Goal: Task Accomplishment & Management: Manage account settings

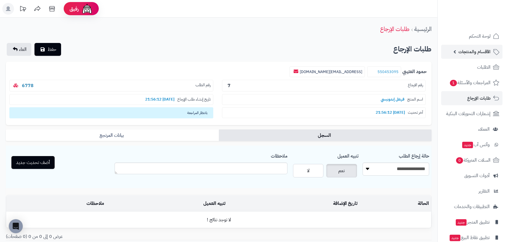
scroll to position [43, 0]
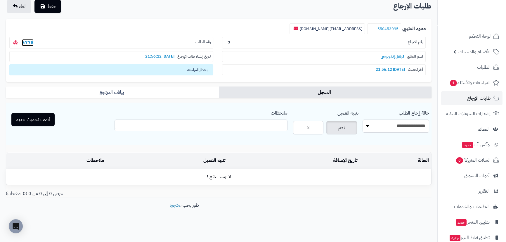
click at [22, 41] on link "6778" at bounding box center [28, 42] width 12 height 7
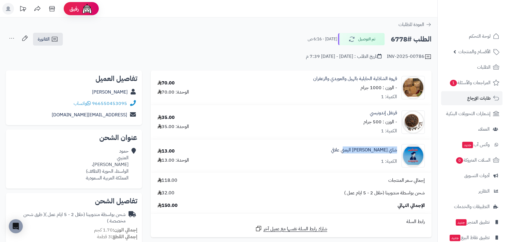
drag, startPoint x: 352, startPoint y: 152, endPoint x: 397, endPoint y: 150, distance: 45.6
click at [397, 150] on div "شاي الكبوس اليمني علاقي الكمية: 1" at bounding box center [328, 155] width 202 height 23
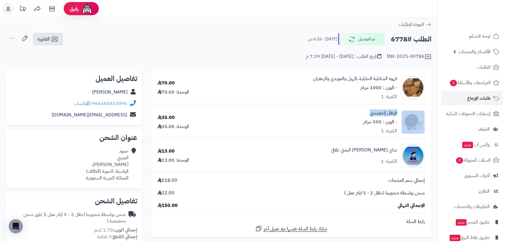
drag, startPoint x: 366, startPoint y: 112, endPoint x: 401, endPoint y: 108, distance: 35.0
click at [401, 108] on td "قرنفل إندونيسي - الوزن : 500 جرام الكمية: 1" at bounding box center [328, 122] width 206 height 34
click at [358, 116] on div "قرنفل إندونيسي - الوزن : 500 جرام الكمية: 1" at bounding box center [328, 121] width 202 height 25
drag, startPoint x: 321, startPoint y: 55, endPoint x: 338, endPoint y: 56, distance: 17.2
click at [338, 56] on div "تاريخ الطلب : الأربعاء - ١٠ سبتمبر ٢٠٢٥ - 7:39 م" at bounding box center [344, 56] width 76 height 7
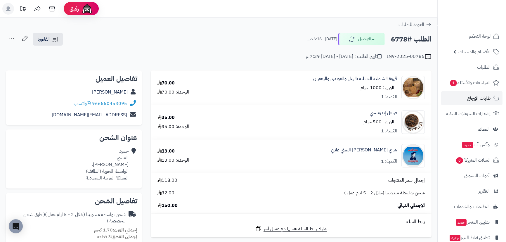
click at [267, 61] on div "**********" at bounding box center [218, 49] width 437 height 34
drag, startPoint x: 291, startPoint y: 58, endPoint x: 310, endPoint y: 58, distance: 19.6
click at [310, 58] on div "INV-2025-00786 تاريخ الطلب : الأربعاء - ١٠ سبتمبر ٢٠٢٥ - 7:39 م" at bounding box center [218, 53] width 425 height 14
click at [306, 57] on div "تاريخ الطلب : الأربعاء - ١٠ سبتمبر ٢٠٢٥ - 7:39 م" at bounding box center [344, 56] width 76 height 7
drag, startPoint x: 290, startPoint y: 57, endPoint x: 310, endPoint y: 60, distance: 19.5
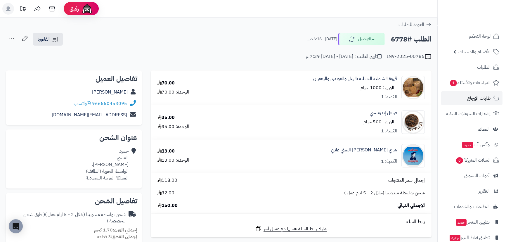
click at [309, 60] on div "**********" at bounding box center [218, 49] width 437 height 34
click at [306, 59] on div "تاريخ الطلب : الأربعاء - ١٠ سبتمبر ٢٠٢٥ - 7:39 م" at bounding box center [344, 56] width 76 height 7
click at [306, 58] on div "تاريخ الطلب : الأربعاء - ١٠ سبتمبر ٢٠٢٥ - 7:39 م" at bounding box center [344, 56] width 76 height 7
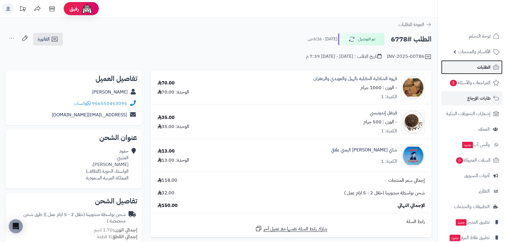
click at [486, 69] on span "الطلبات" at bounding box center [483, 67] width 13 height 8
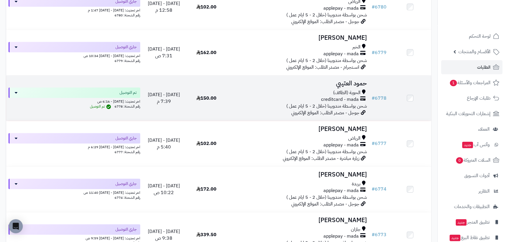
scroll to position [492, 0]
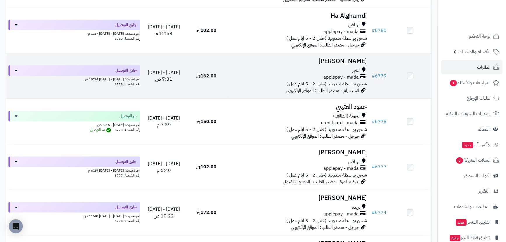
click at [356, 60] on h3 "Mona Fahad" at bounding box center [298, 61] width 137 height 7
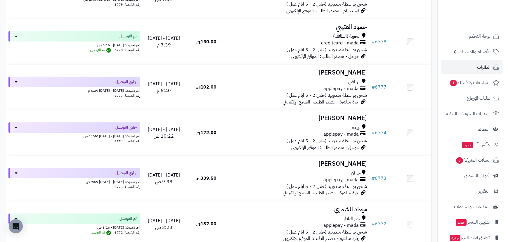
scroll to position [678, 0]
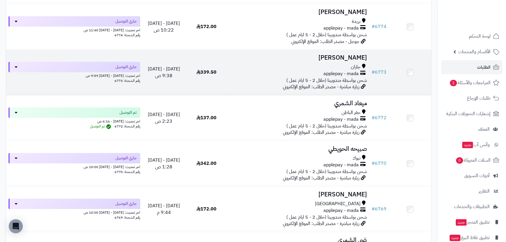
click at [358, 57] on h3 "ليلى عباس" at bounding box center [298, 57] width 137 height 7
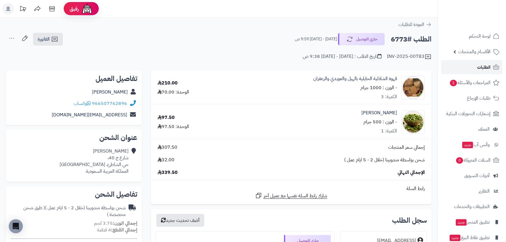
click at [476, 69] on link "الطلبات" at bounding box center [471, 67] width 61 height 14
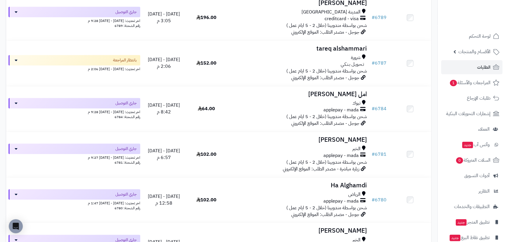
scroll to position [265, 0]
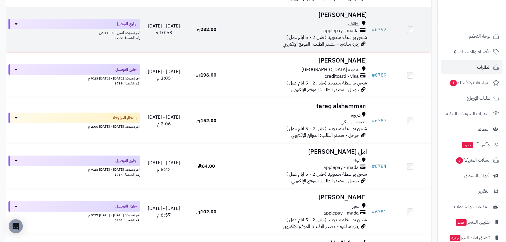
click at [354, 16] on h3 "[PERSON_NAME]" at bounding box center [298, 15] width 137 height 7
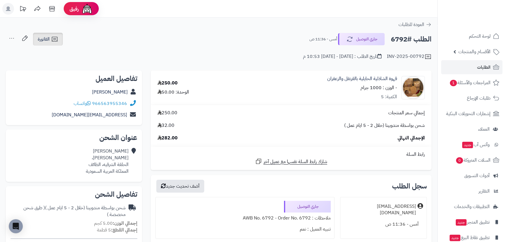
click at [53, 39] on icon at bounding box center [54, 39] width 7 height 7
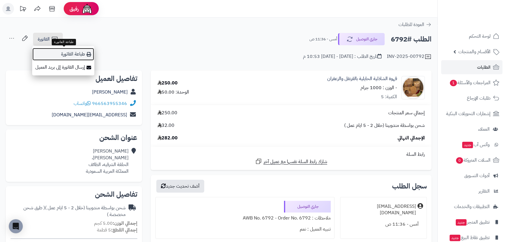
click at [77, 55] on link "طباعة الفاتورة" at bounding box center [63, 54] width 62 height 13
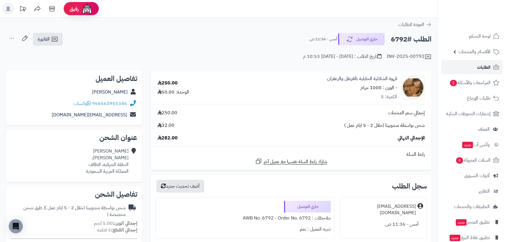
click at [472, 71] on link "الطلبات" at bounding box center [471, 67] width 61 height 14
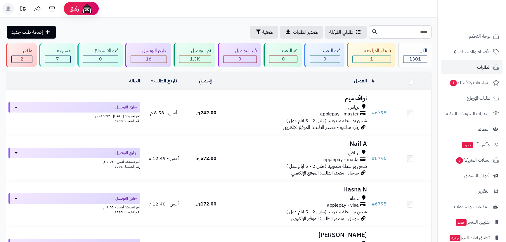
type input "****"
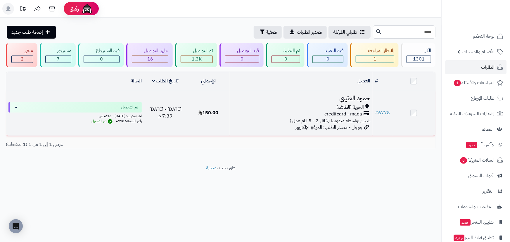
click at [356, 99] on h3 "حمود العتيبي" at bounding box center [301, 98] width 138 height 7
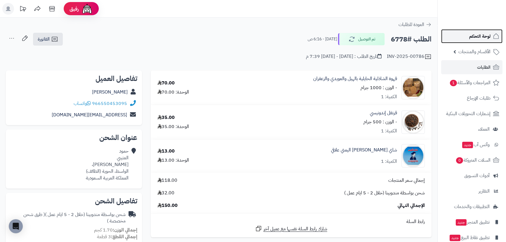
click at [475, 40] on link "لوحة التحكم" at bounding box center [471, 36] width 61 height 14
